Goal: Information Seeking & Learning: Check status

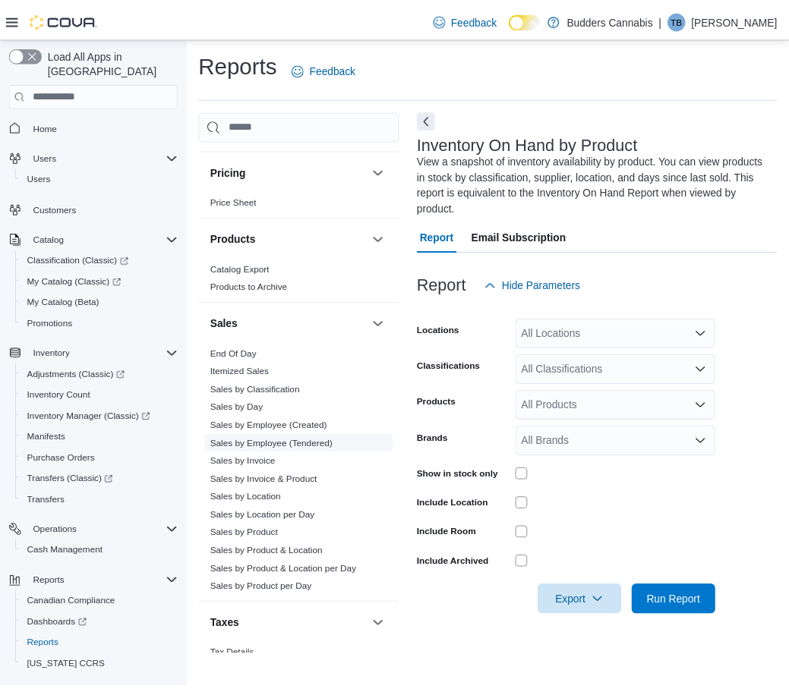
scroll to position [944, 0]
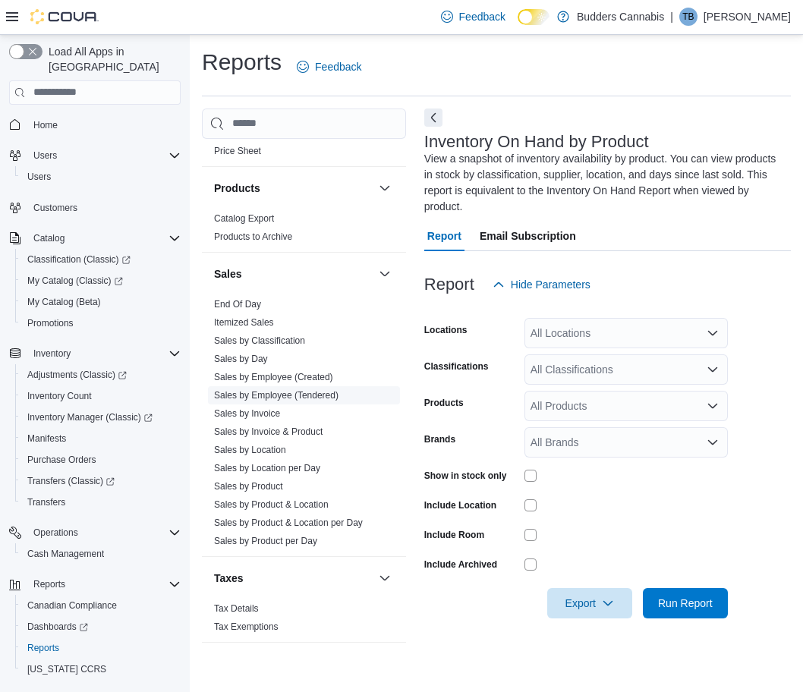
click at [306, 395] on link "Sales by Employee (Tendered)" at bounding box center [276, 395] width 124 height 11
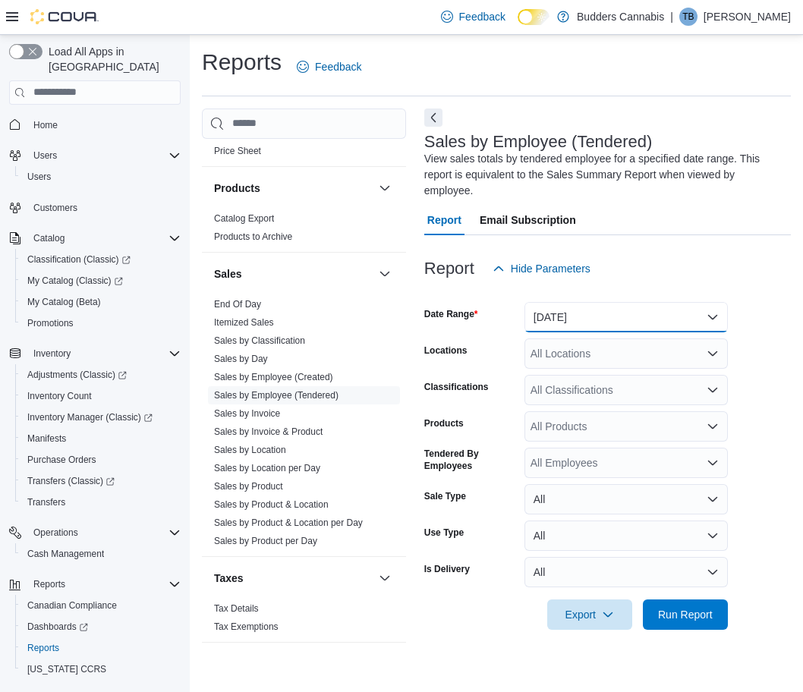
click at [565, 313] on button "[DATE]" at bounding box center [625, 317] width 203 height 30
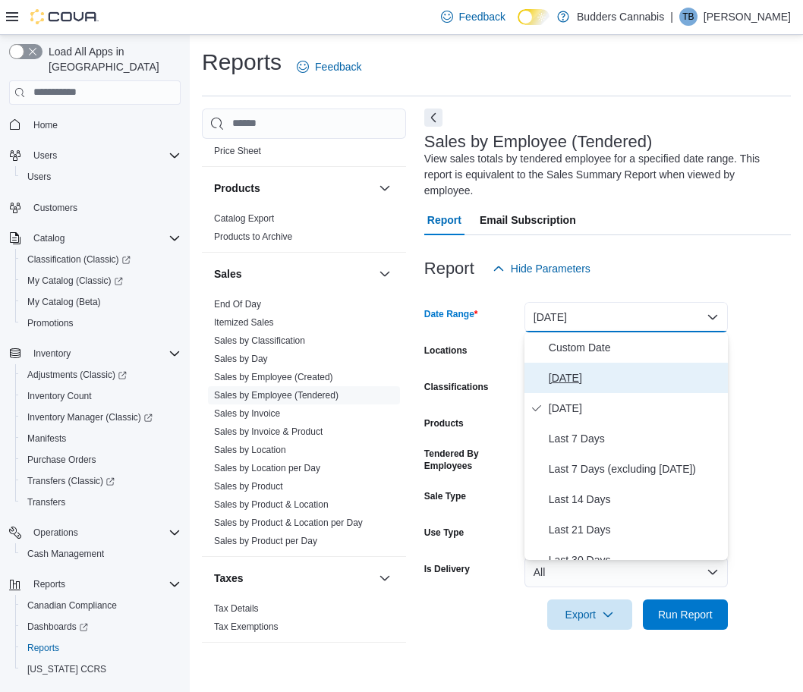
click at [580, 383] on span "[DATE]" at bounding box center [635, 378] width 173 height 18
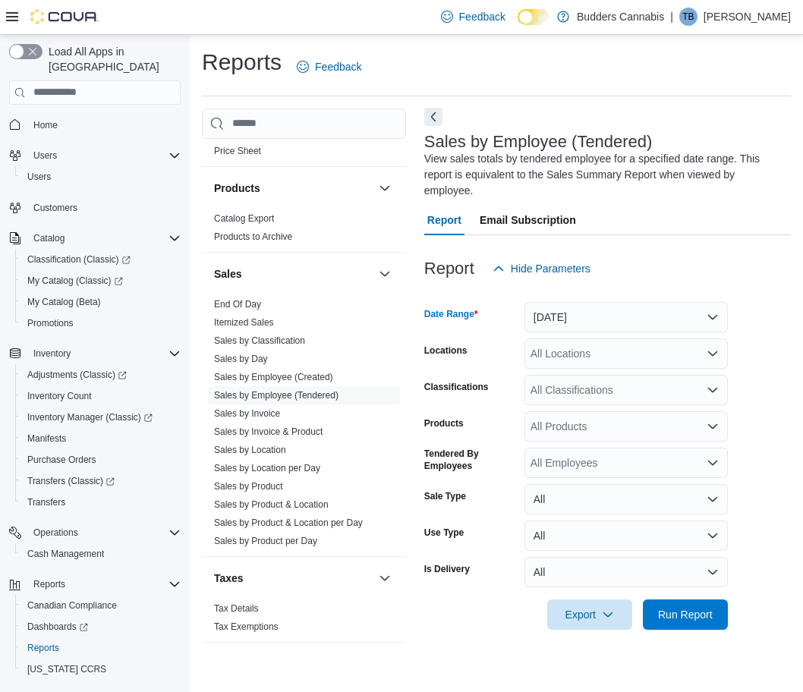
click at [433, 119] on button "Next" at bounding box center [433, 117] width 18 height 18
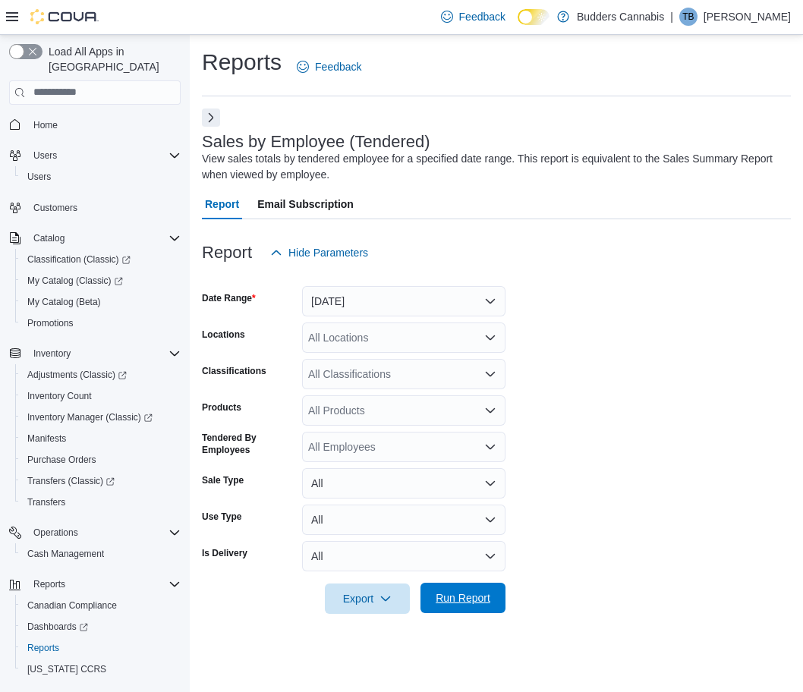
click at [449, 596] on span "Run Report" at bounding box center [463, 597] width 55 height 15
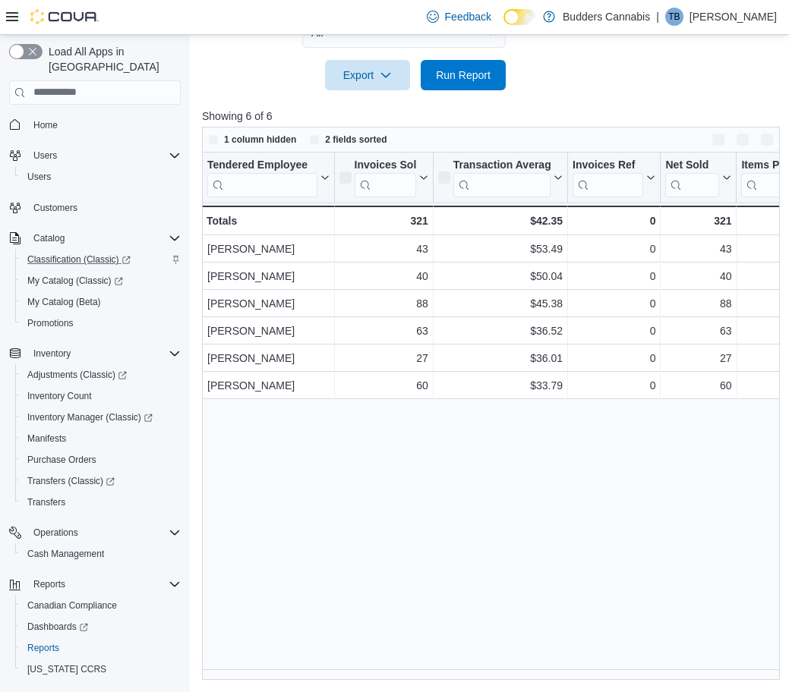
scroll to position [524, 0]
drag, startPoint x: 408, startPoint y: 222, endPoint x: 432, endPoint y: 219, distance: 23.8
click at [432, 219] on div "321 - Invoices Sold, column 2, row 7" at bounding box center [384, 221] width 99 height 30
drag, startPoint x: 383, startPoint y: 565, endPoint x: 392, endPoint y: 518, distance: 48.5
click at [383, 564] on div "Tendered Employee Click to view column header actions Invoices Sold Sorted by I…" at bounding box center [493, 417] width 583 height 528
